Goal: Find specific fact: Find specific fact

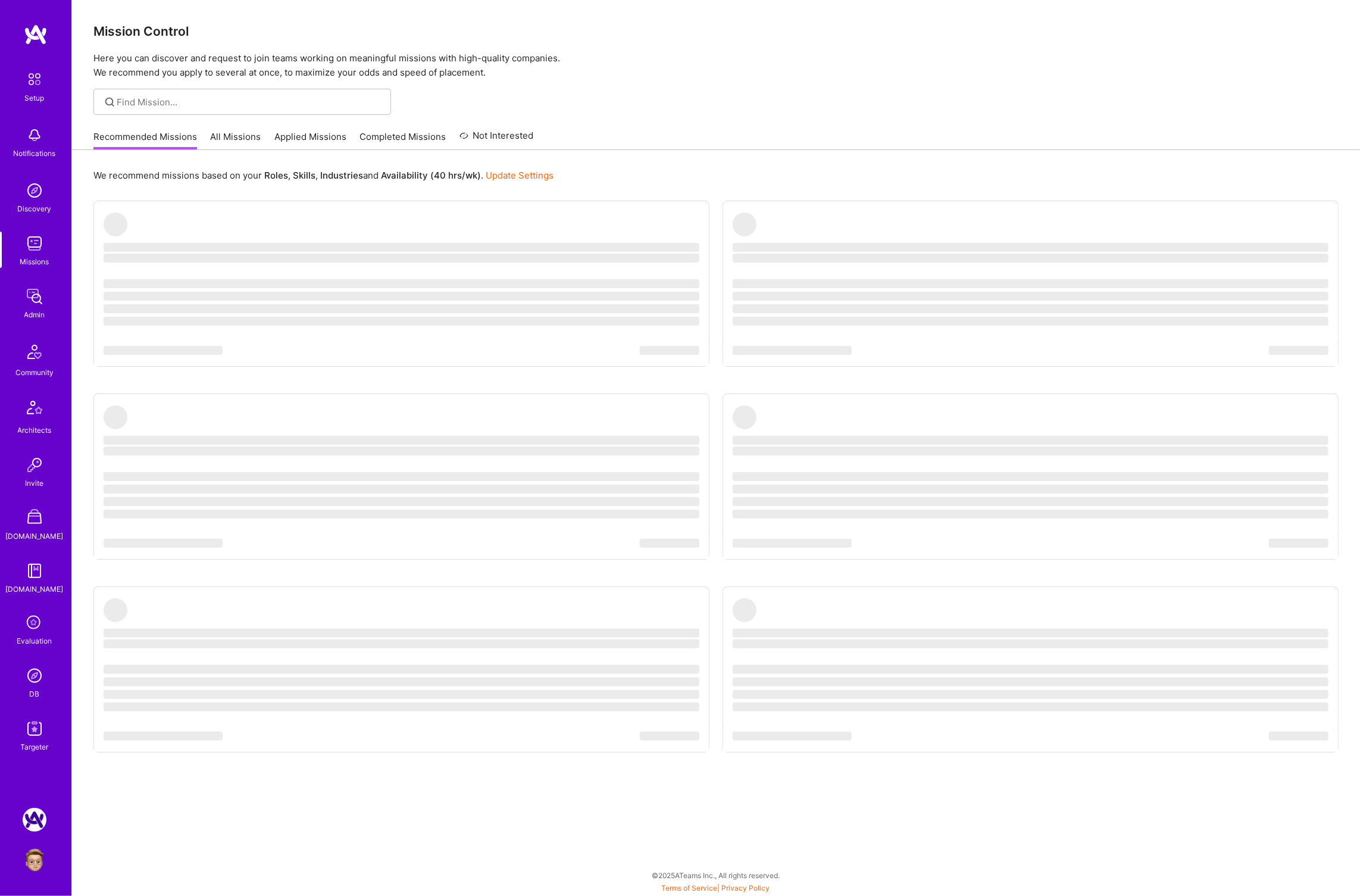
click at [37, 680] on img at bounding box center [34, 675] width 24 height 24
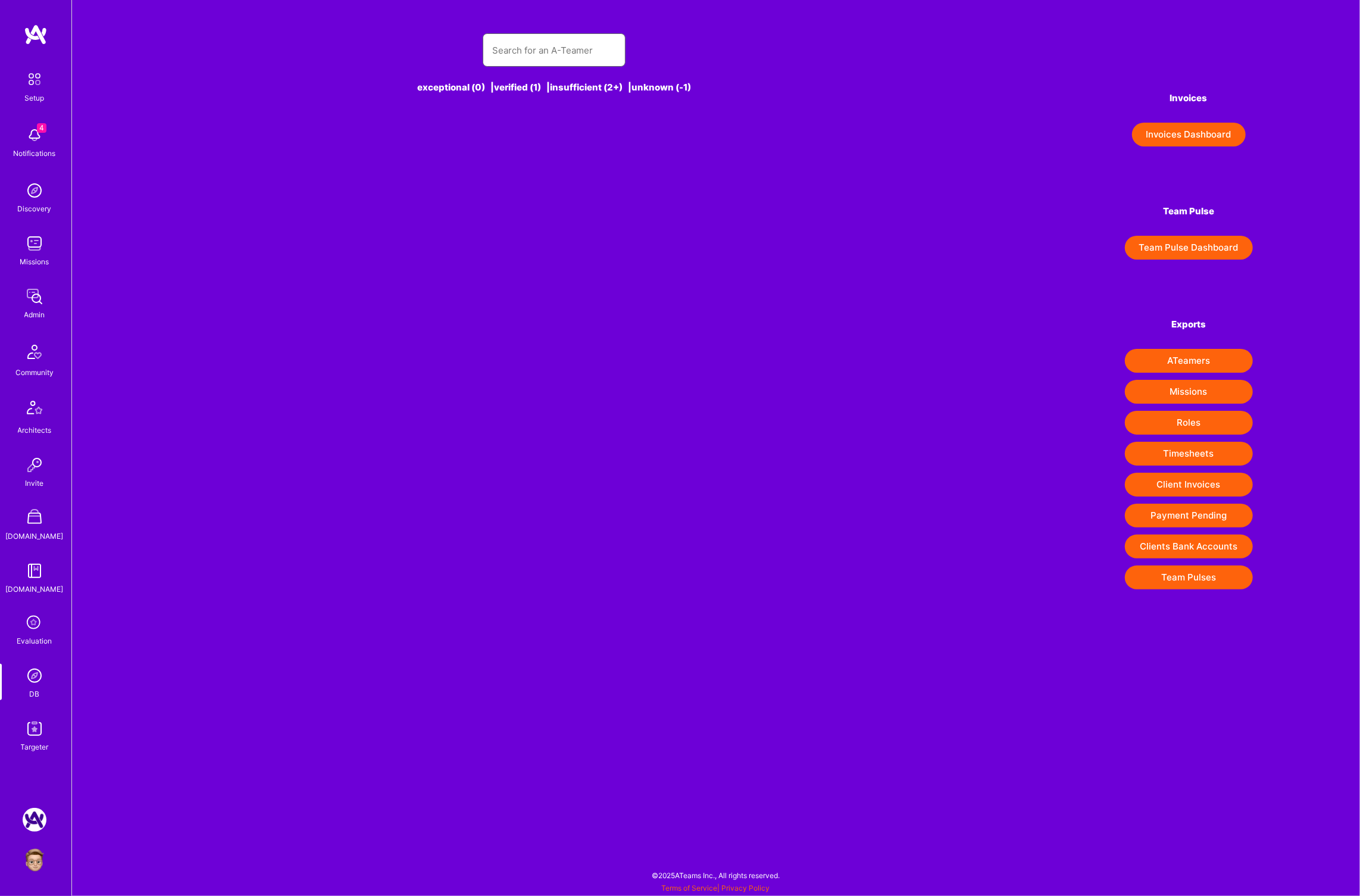
click at [546, 43] on input "text" at bounding box center [554, 50] width 124 height 30
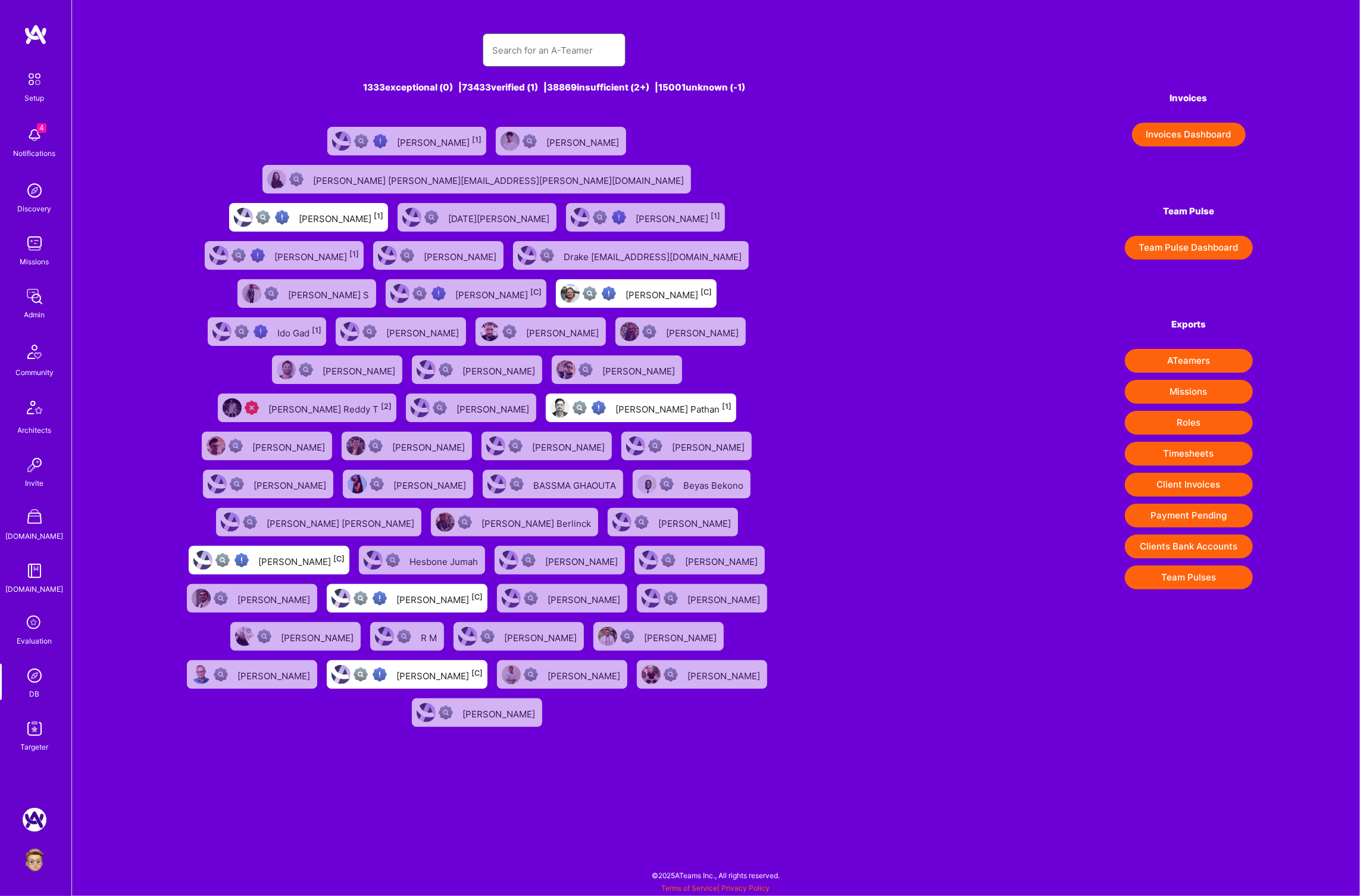
type input "t"
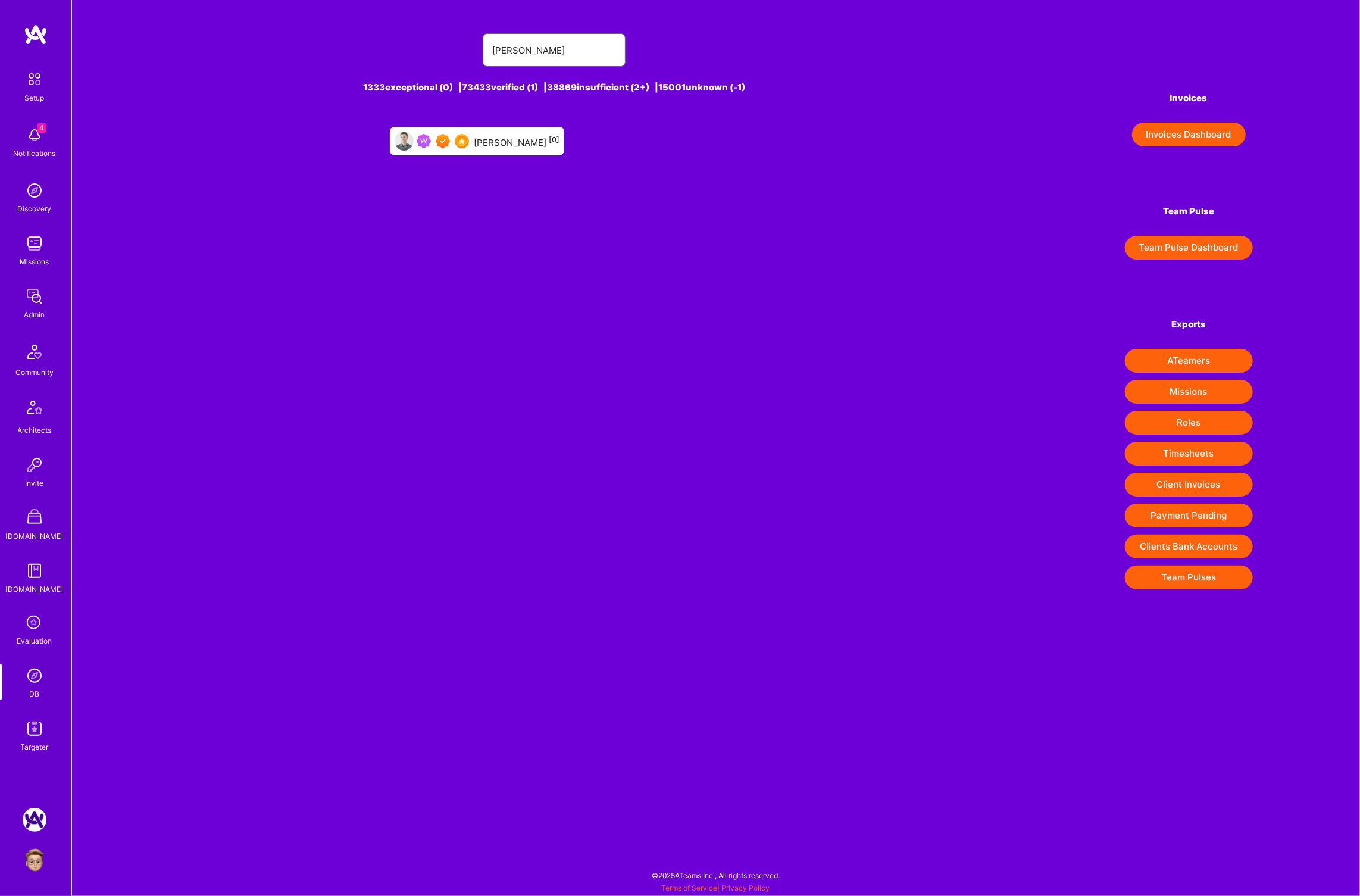
click at [597, 52] on input "[PERSON_NAME]" at bounding box center [554, 50] width 124 height 30
type input "[PERSON_NAME]"
click at [507, 132] on div "[PERSON_NAME] [0]" at bounding box center [477, 141] width 174 height 28
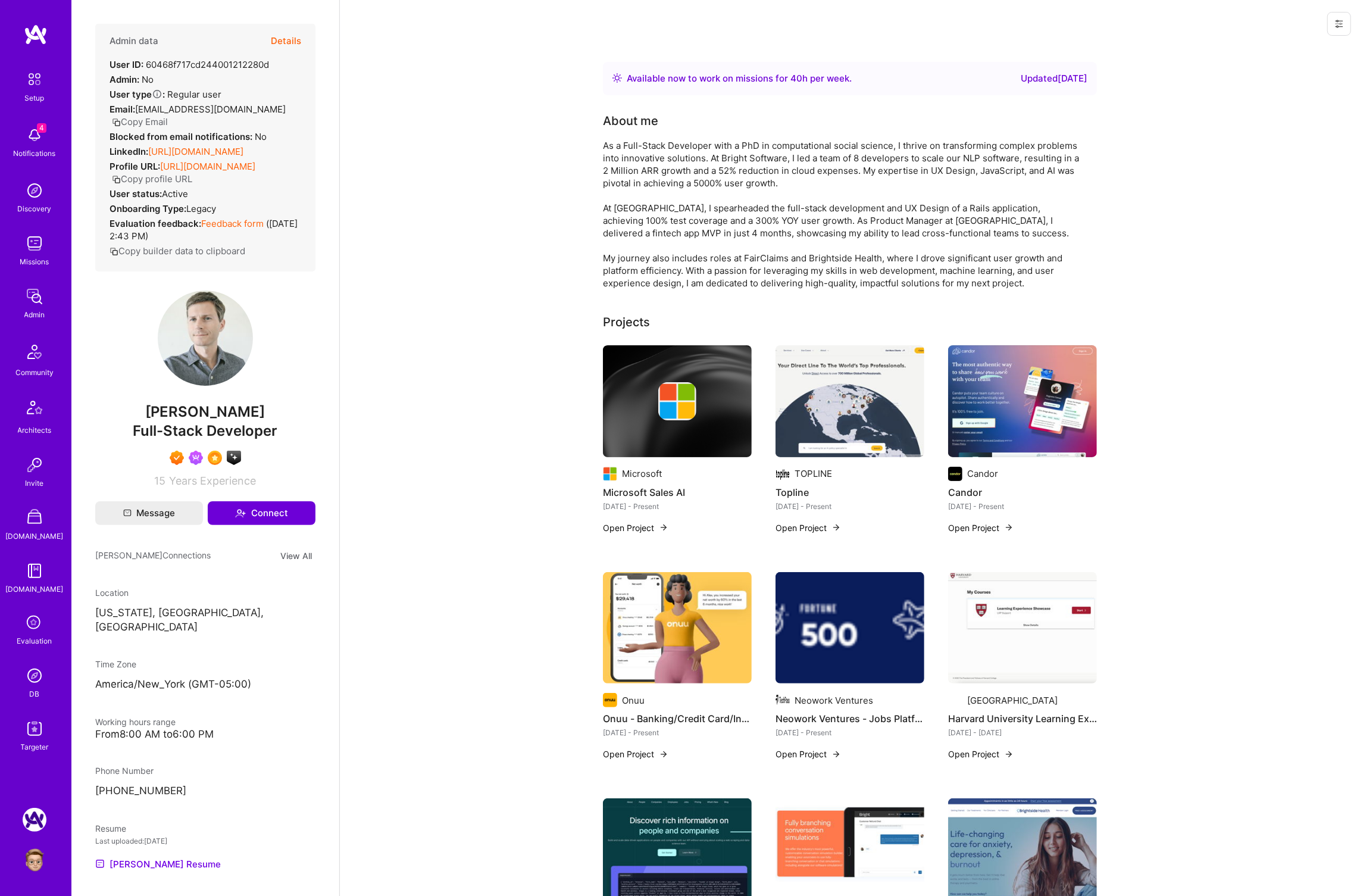
click at [286, 34] on button "Details" at bounding box center [286, 41] width 30 height 34
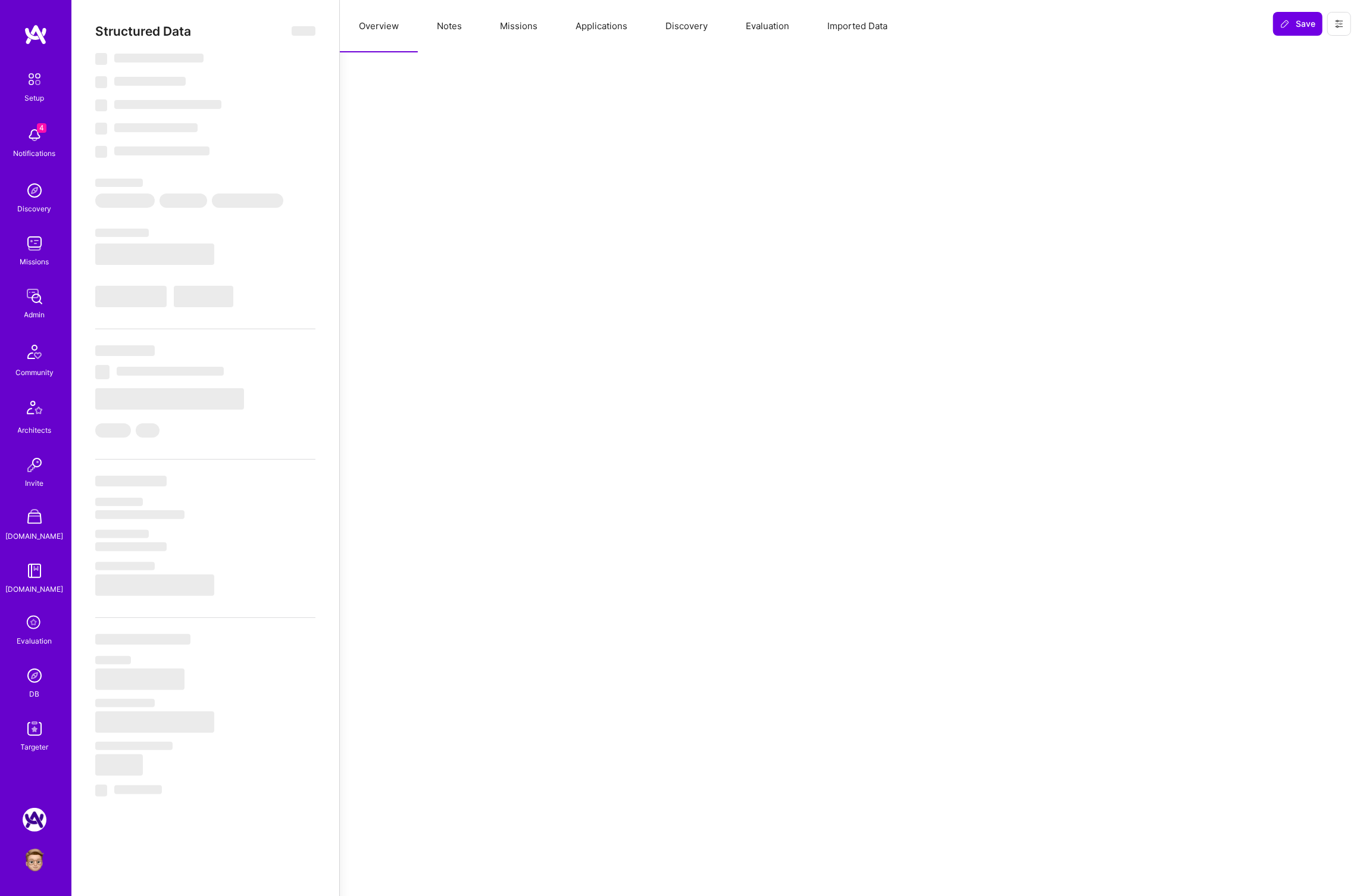
click at [596, 27] on button "Applications" at bounding box center [602, 26] width 90 height 52
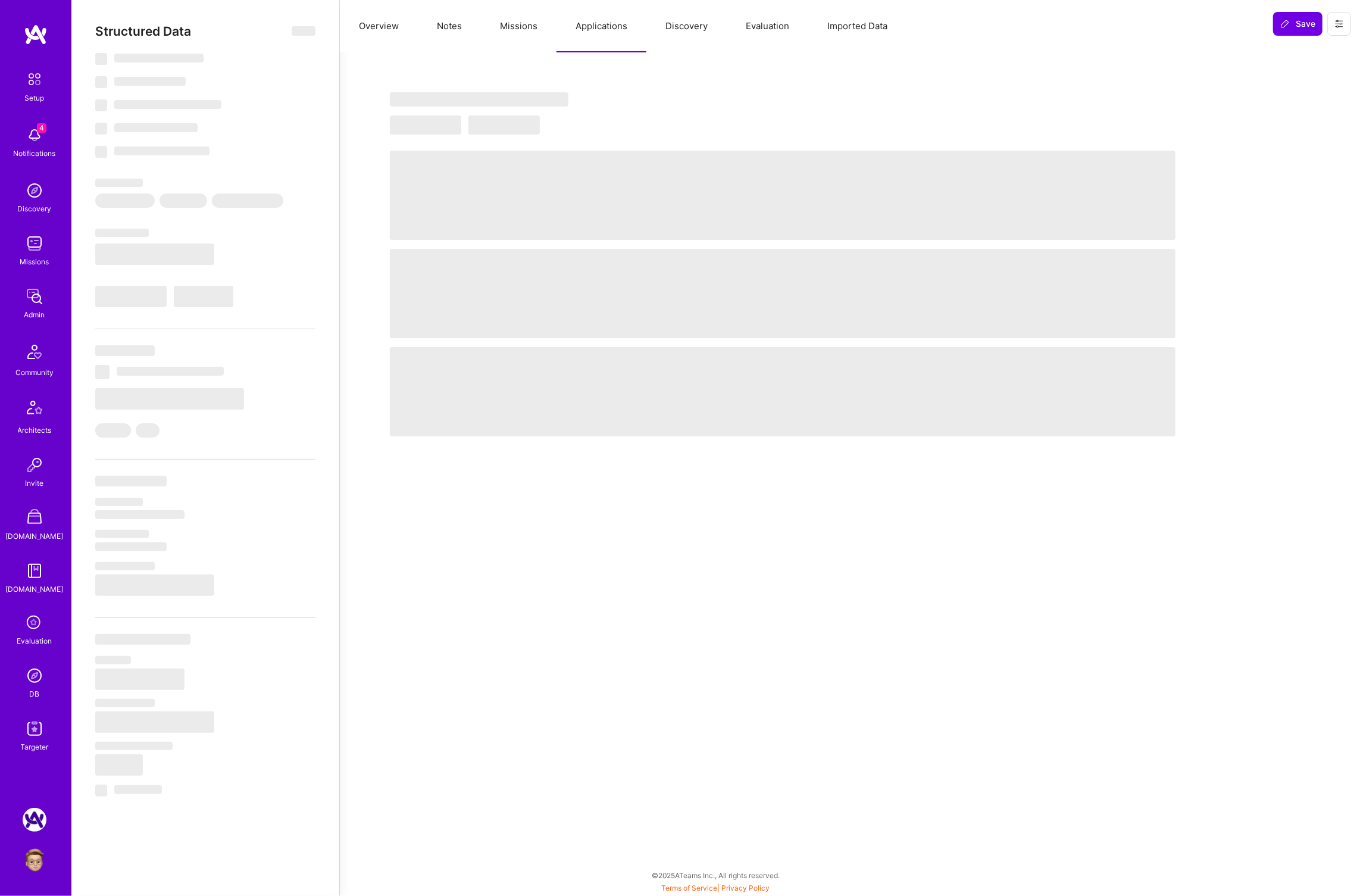
click at [679, 28] on button "Discovery" at bounding box center [687, 26] width 81 height 52
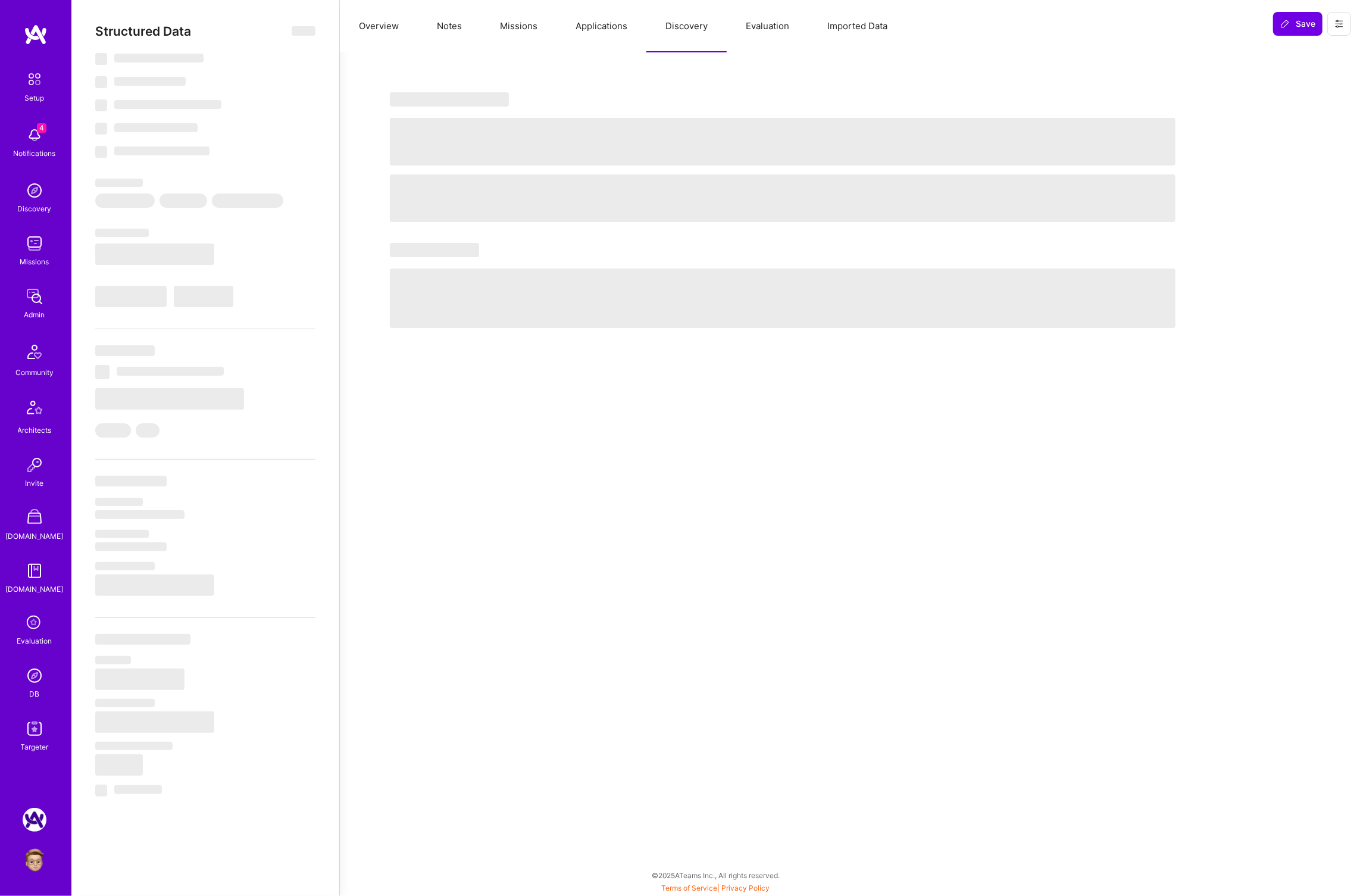
select select "Right Now"
select select "7"
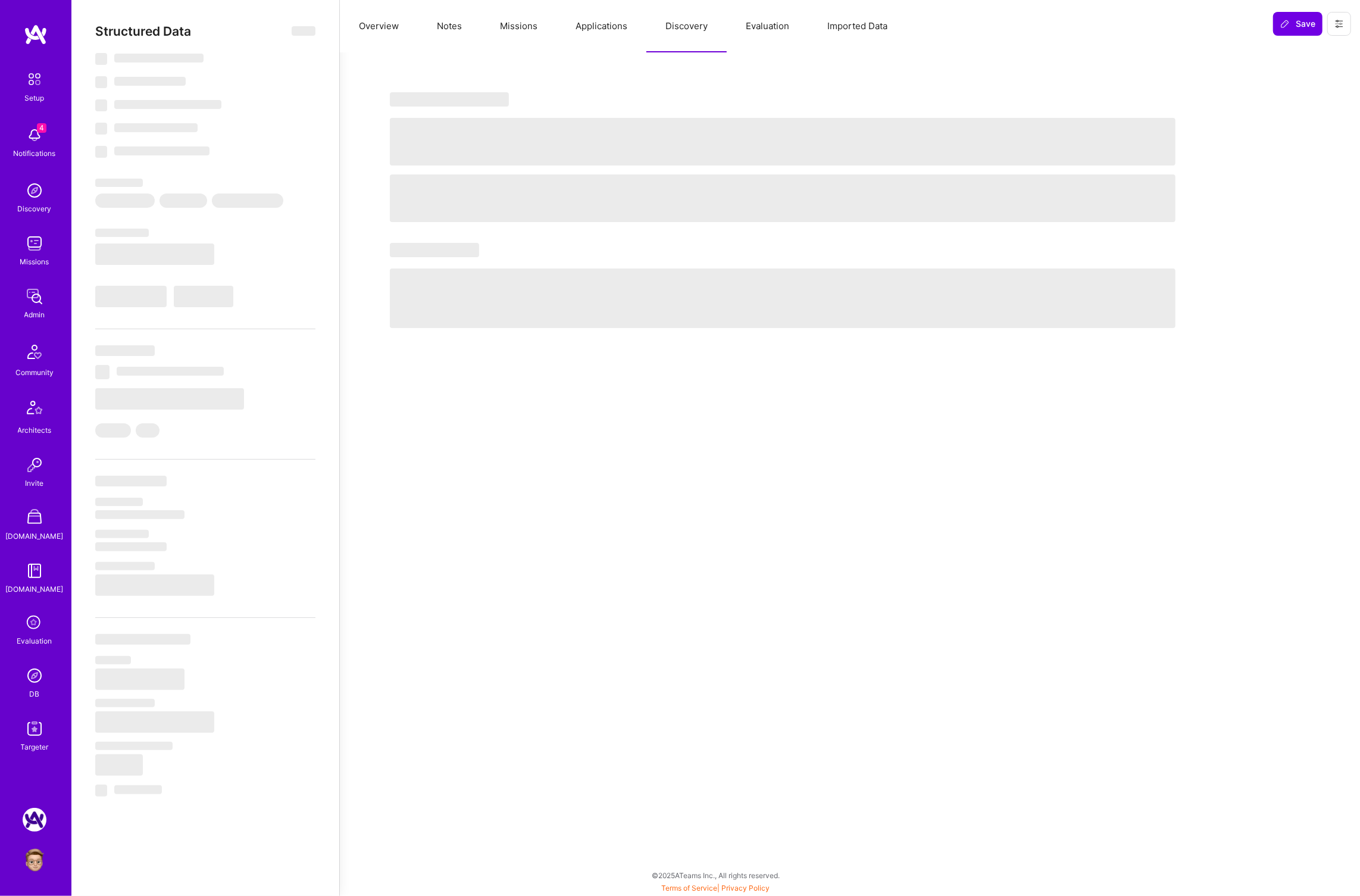
select select "US"
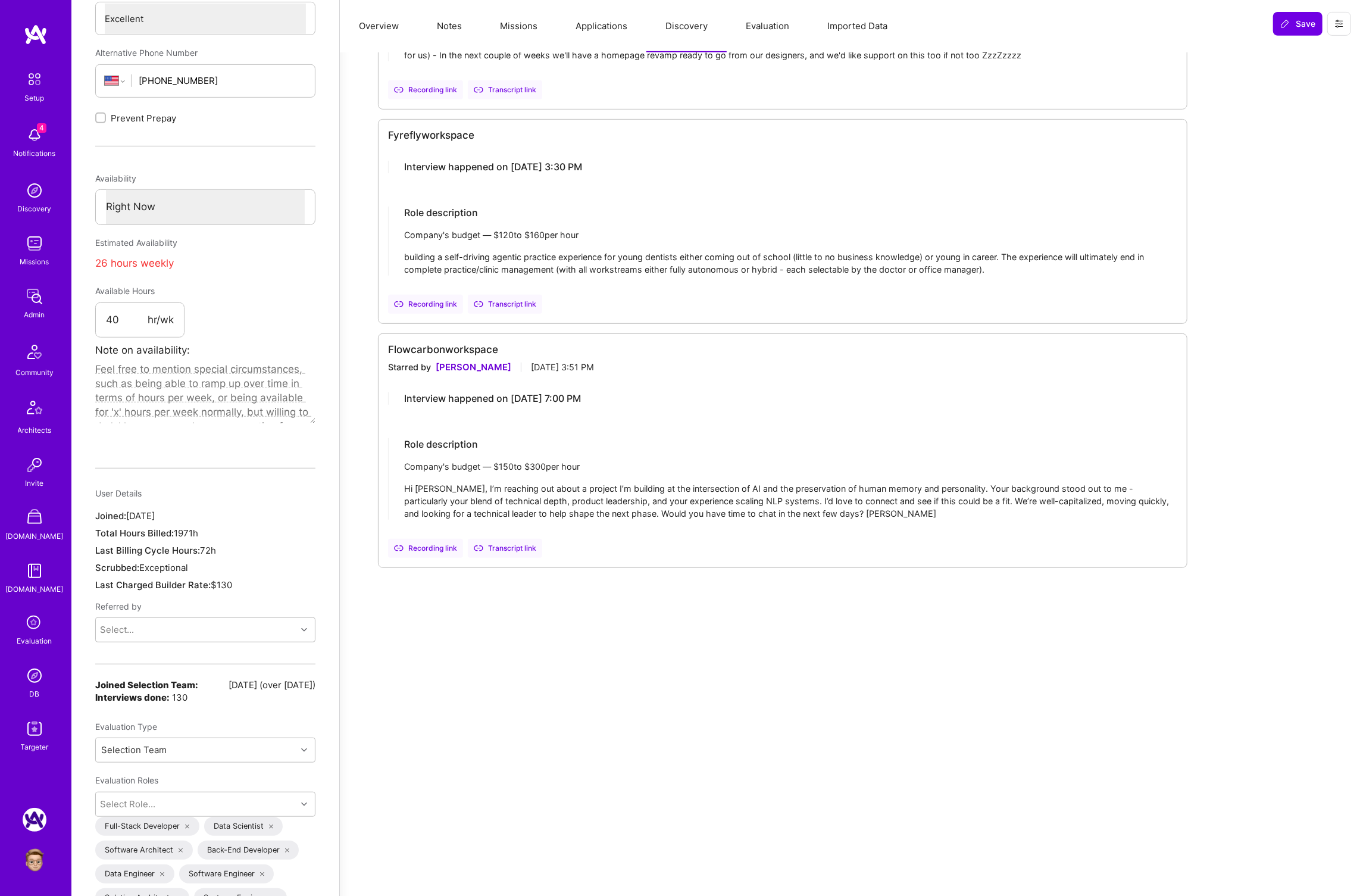
scroll to position [476, 0]
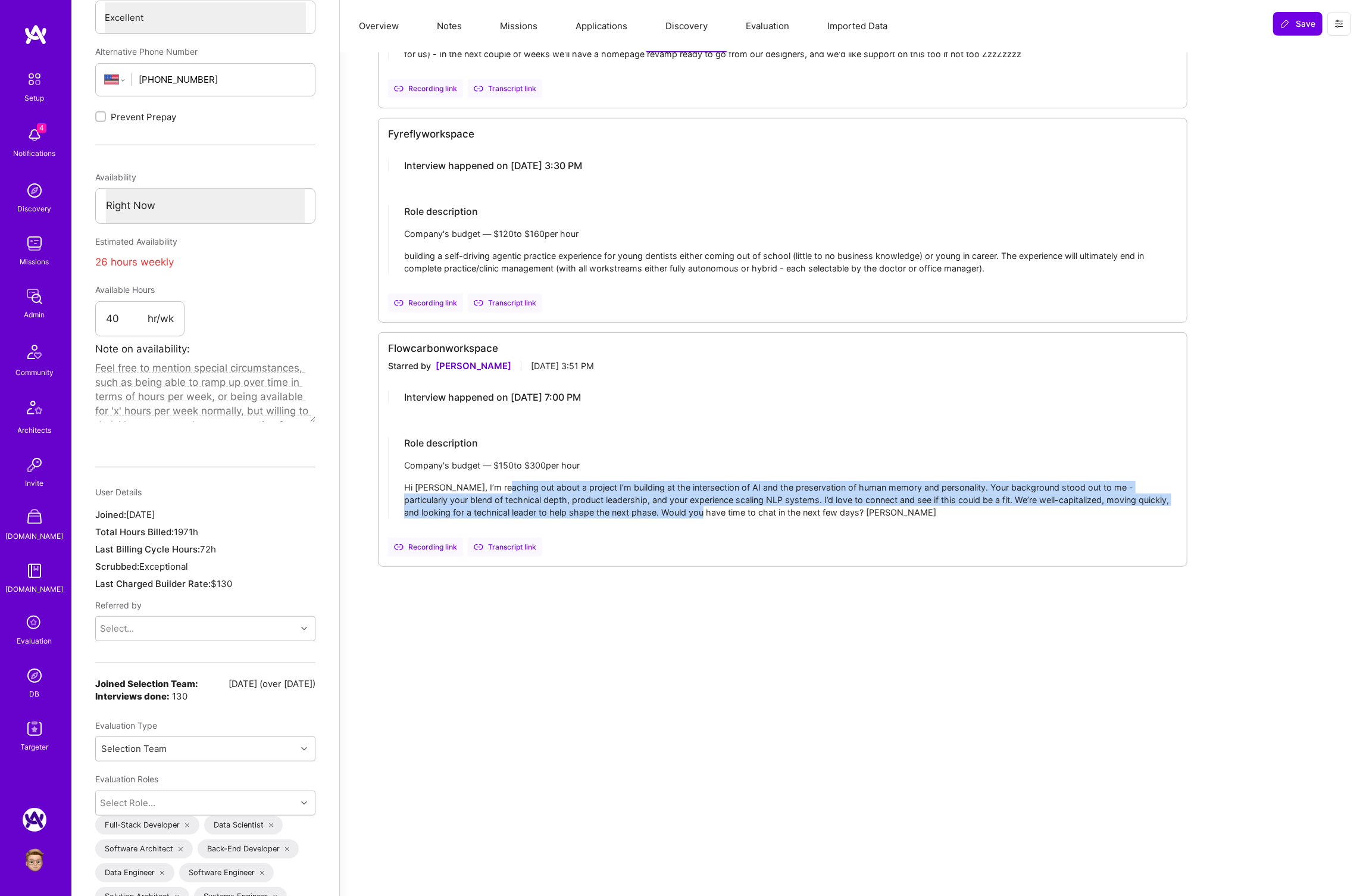
drag, startPoint x: 500, startPoint y: 486, endPoint x: 673, endPoint y: 511, distance: 174.8
click at [673, 511] on div "Hi [PERSON_NAME], I’m reaching out about a project I’m building at the intersec…" at bounding box center [791, 500] width 773 height 37
click at [554, 495] on div "Hi Tyler, I’m reaching out about a project I’m building at the intersection of …" at bounding box center [791, 499] width 773 height 37
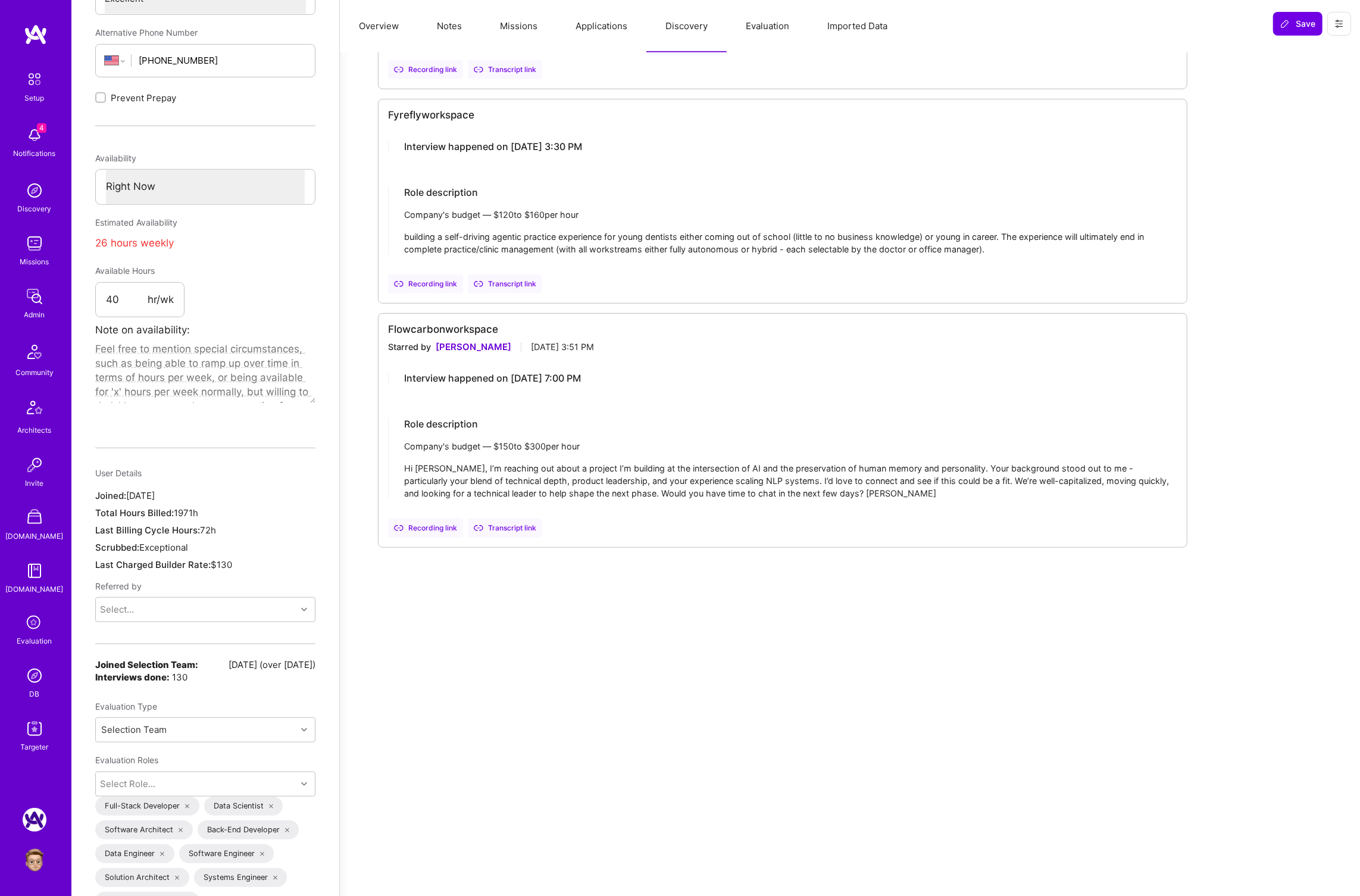
scroll to position [500, 0]
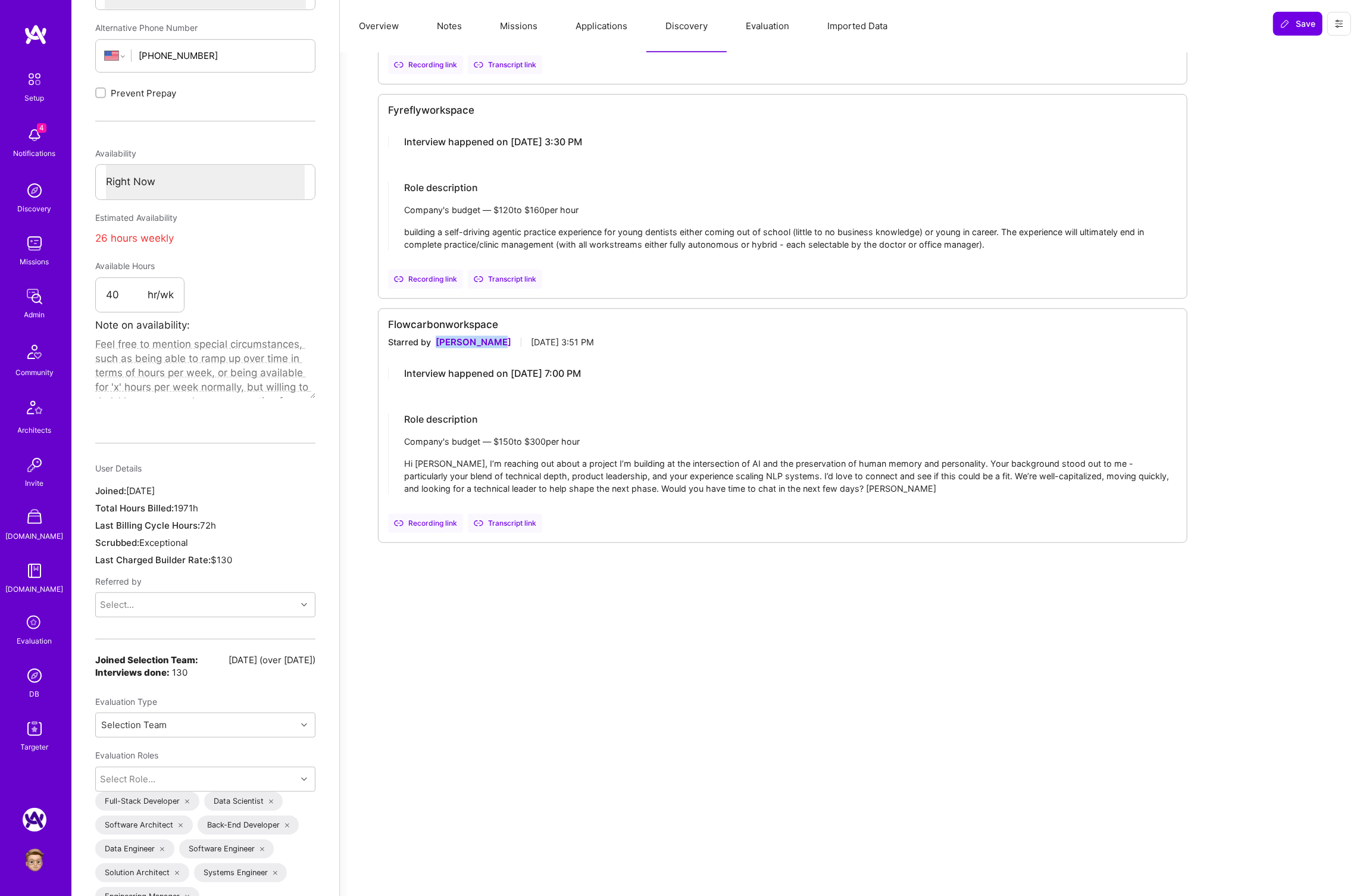
drag, startPoint x: 436, startPoint y: 343, endPoint x: 496, endPoint y: 343, distance: 60.0
click at [496, 343] on div "Starred by Joseph Stern July 29, 2025 at 3:51 PM" at bounding box center [782, 342] width 789 height 12
copy div "[PERSON_NAME]"
click at [40, 685] on img at bounding box center [34, 675] width 24 height 24
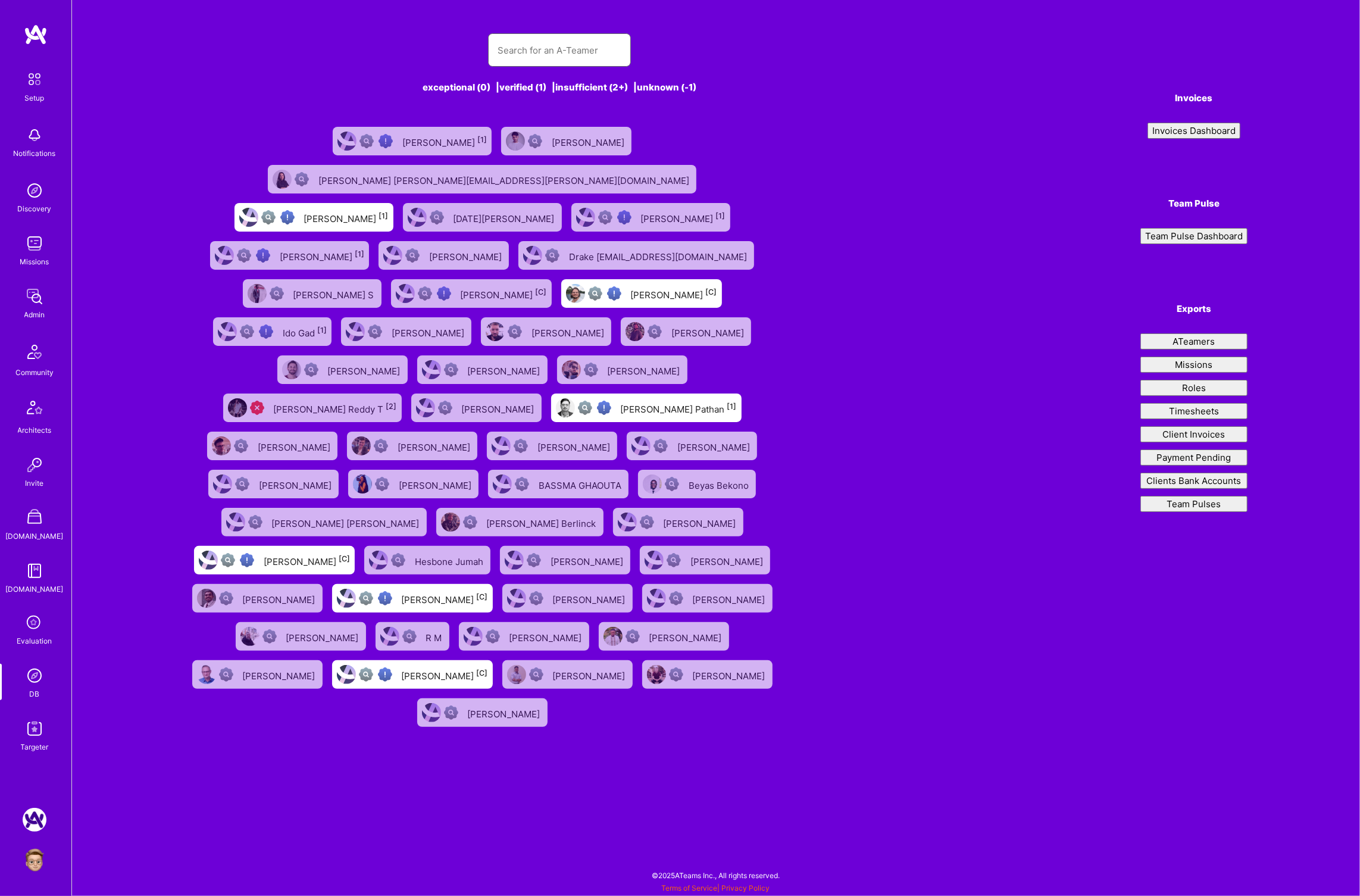
click at [526, 48] on input "text" at bounding box center [560, 50] width 124 height 30
paste input "[PERSON_NAME]"
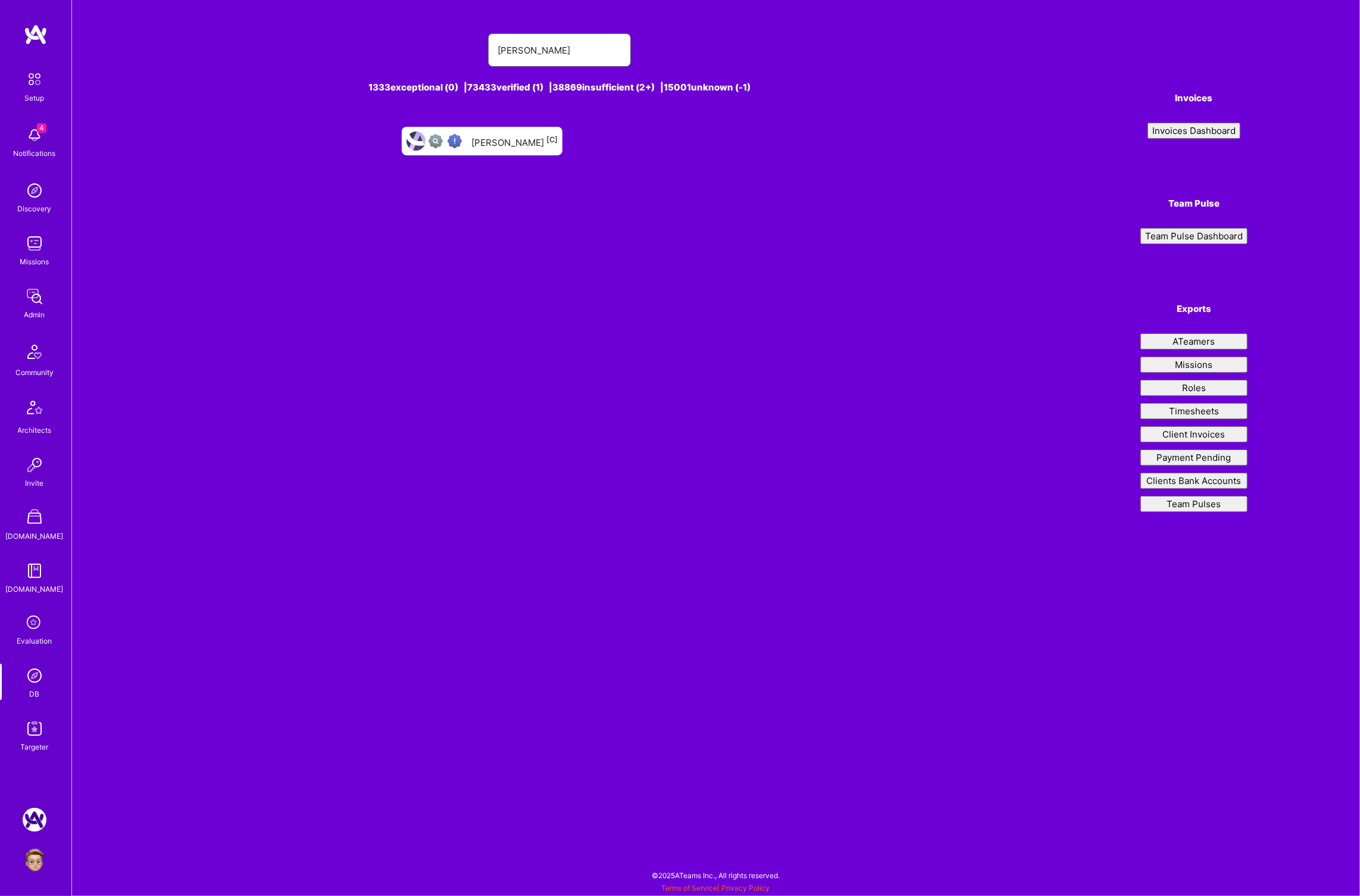
type input "[PERSON_NAME]"
click at [505, 138] on div "[PERSON_NAME] [C]" at bounding box center [514, 141] width 86 height 15
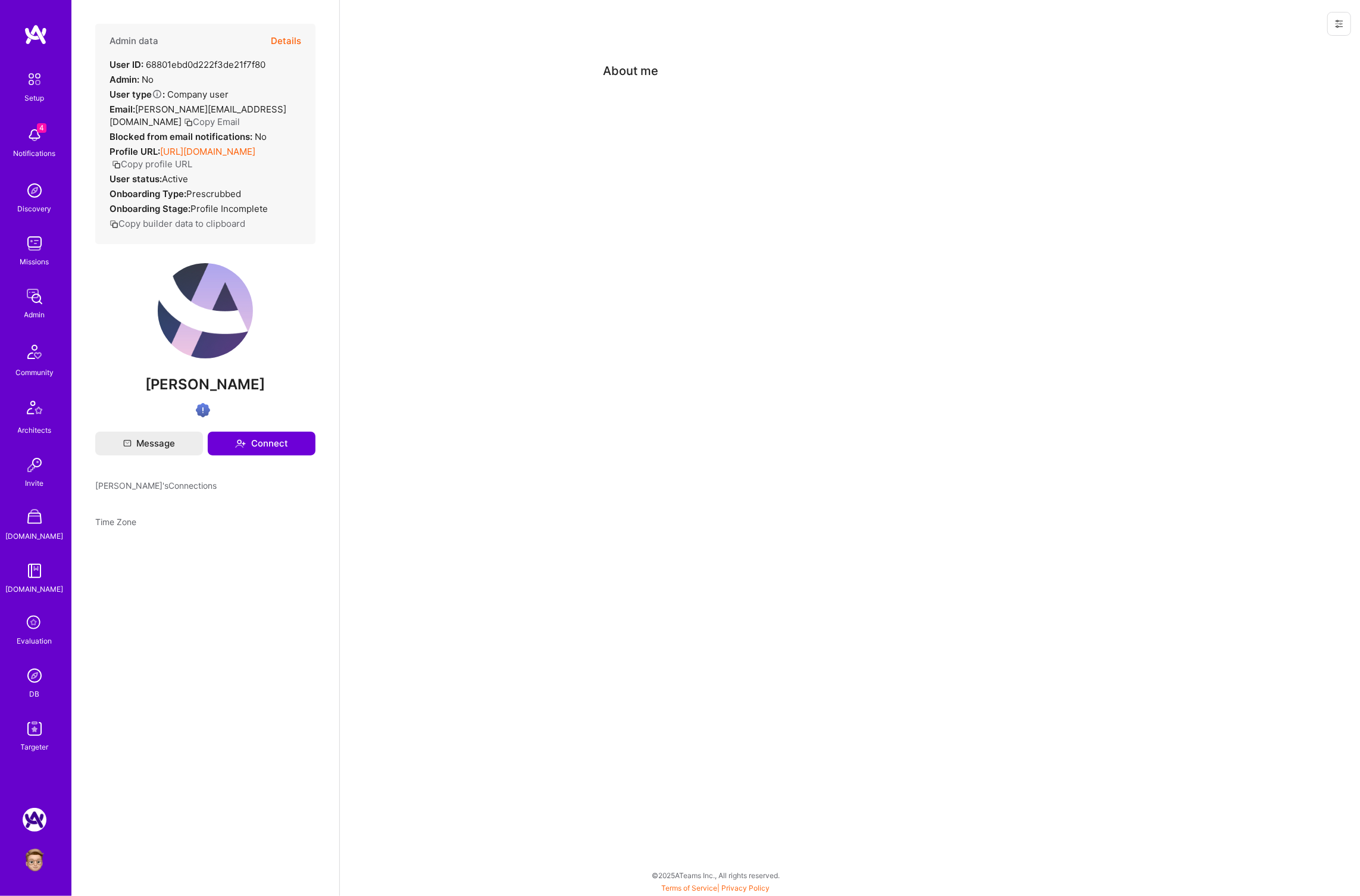
click at [223, 65] on div "User ID: 68801ebd0d222f3de21f7f80" at bounding box center [187, 65] width 156 height 12
copy div "68801ebd0d222f3de21f7f80"
